Goal: Navigation & Orientation: Find specific page/section

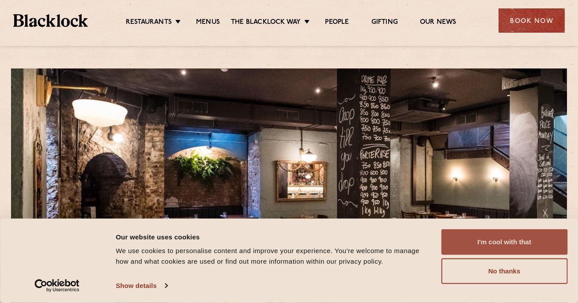
click at [494, 237] on button "I'm cool with that" at bounding box center [504, 242] width 126 height 26
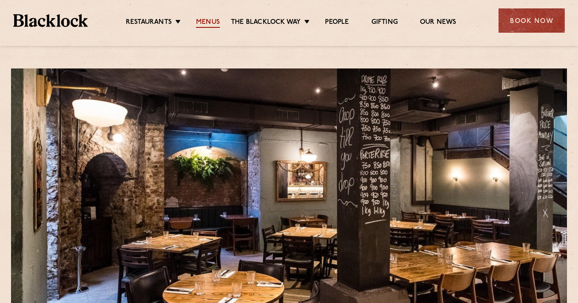
click at [207, 19] on link "Menus" at bounding box center [208, 23] width 24 height 10
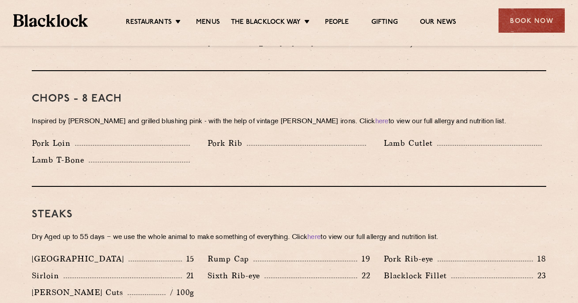
scroll to position [682, 0]
